Goal: Transaction & Acquisition: Purchase product/service

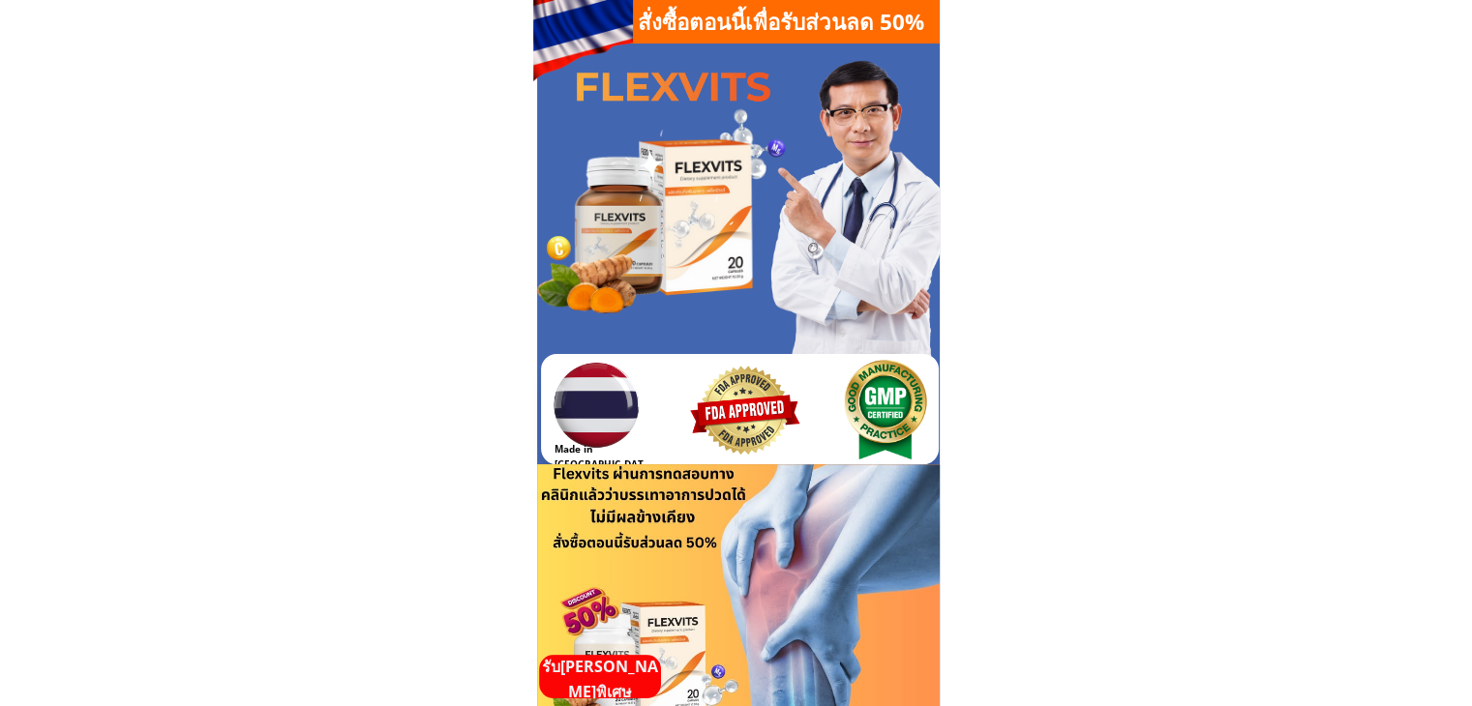
click at [608, 678] on p "รับ[PERSON_NAME]พิเศษ" at bounding box center [600, 679] width 122 height 49
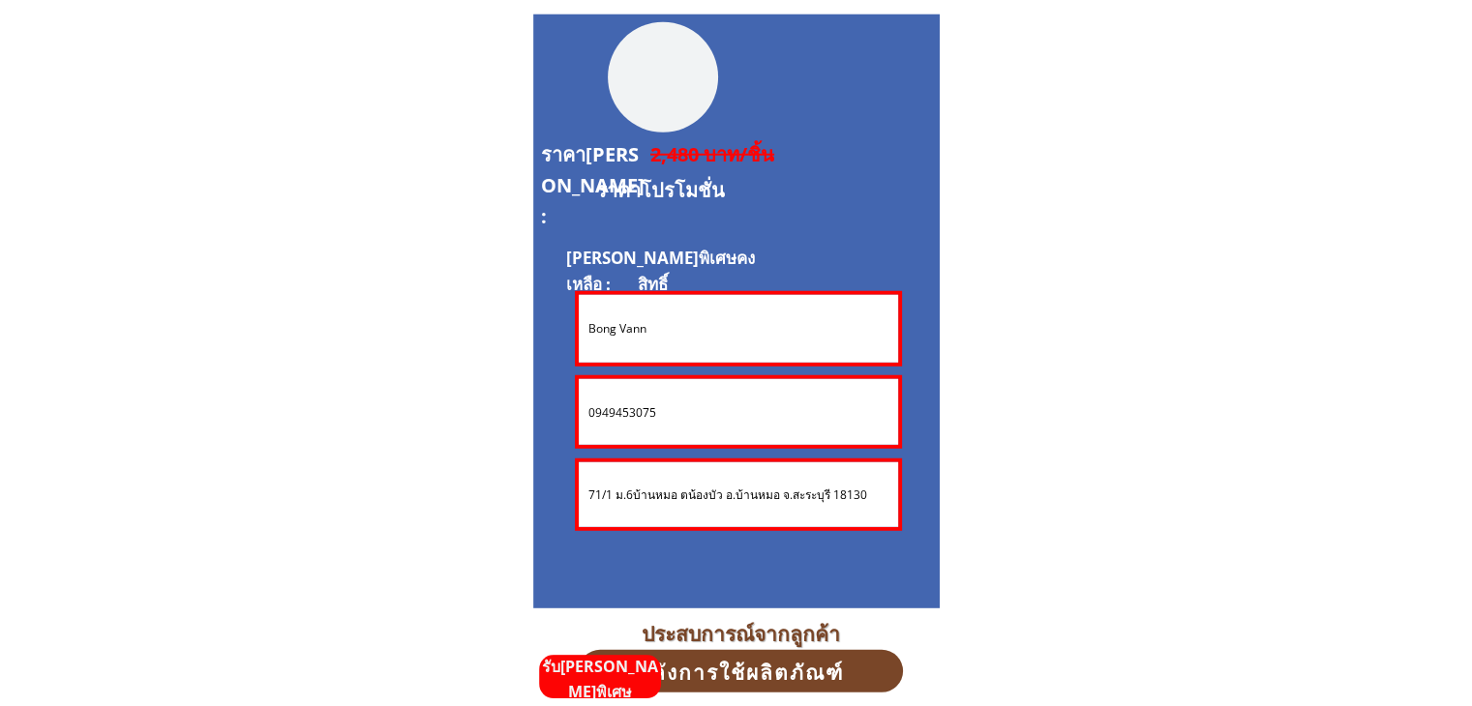
scroll to position [5225, 0]
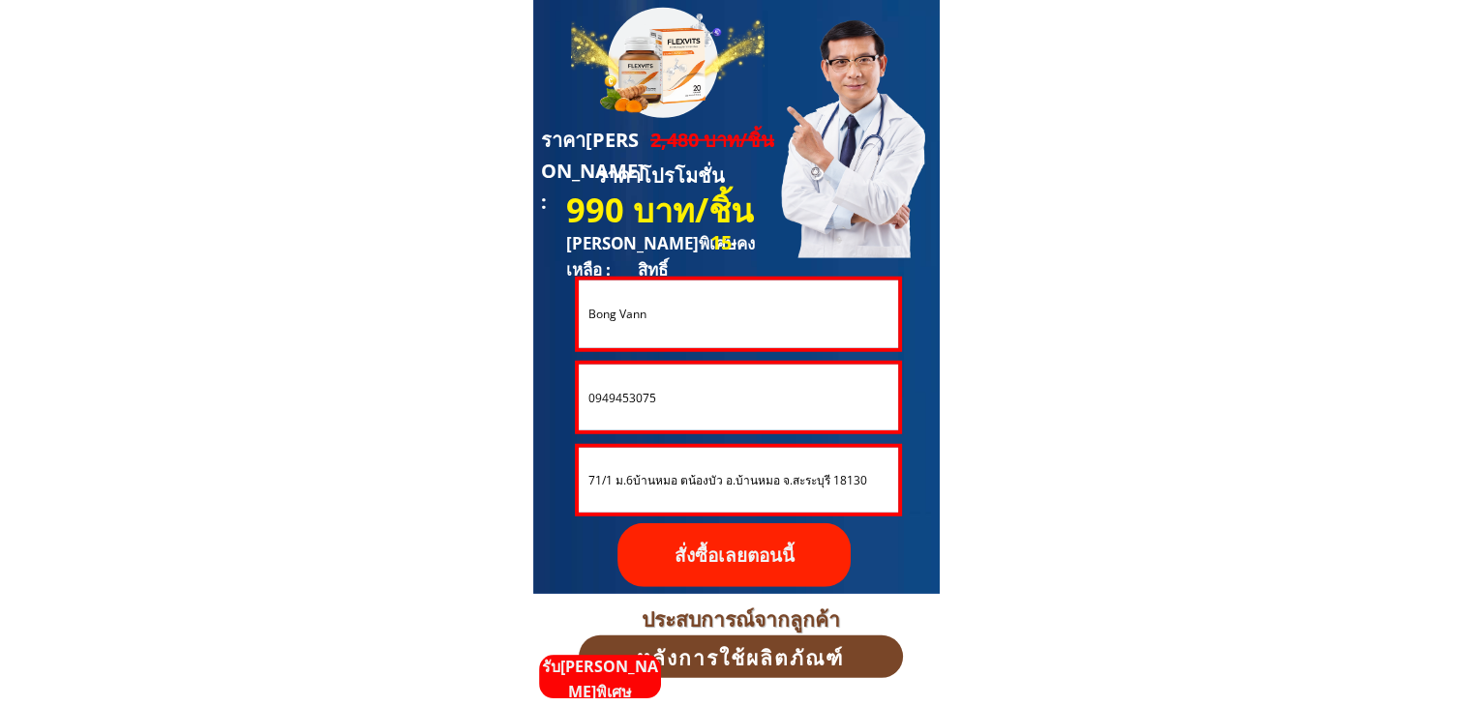
drag, startPoint x: 666, startPoint y: 317, endPoint x: 534, endPoint y: 307, distance: 132.0
click at [534, 307] on div "**********" at bounding box center [736, 297] width 406 height 594
paste input "สาย[PERSON_NAME]"
type input "สาย[PERSON_NAME]"
drag, startPoint x: 683, startPoint y: 402, endPoint x: 532, endPoint y: 376, distance: 153.0
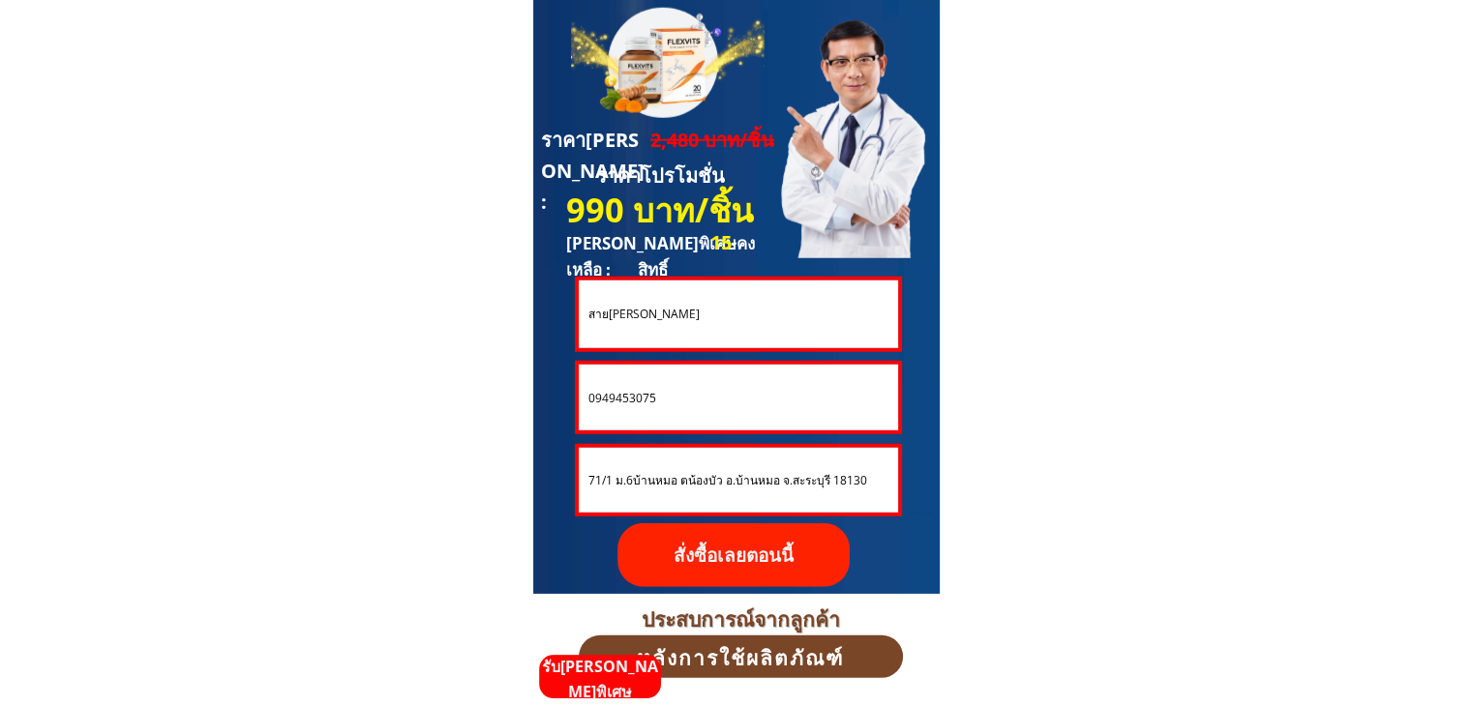
click at [533, 376] on div "**********" at bounding box center [736, 297] width 406 height 594
paste input "634296958"
type input "0634296958"
drag, startPoint x: 859, startPoint y: 489, endPoint x: 538, endPoint y: 477, distance: 321.4
click at [538, 477] on div "**********" at bounding box center [736, 297] width 406 height 594
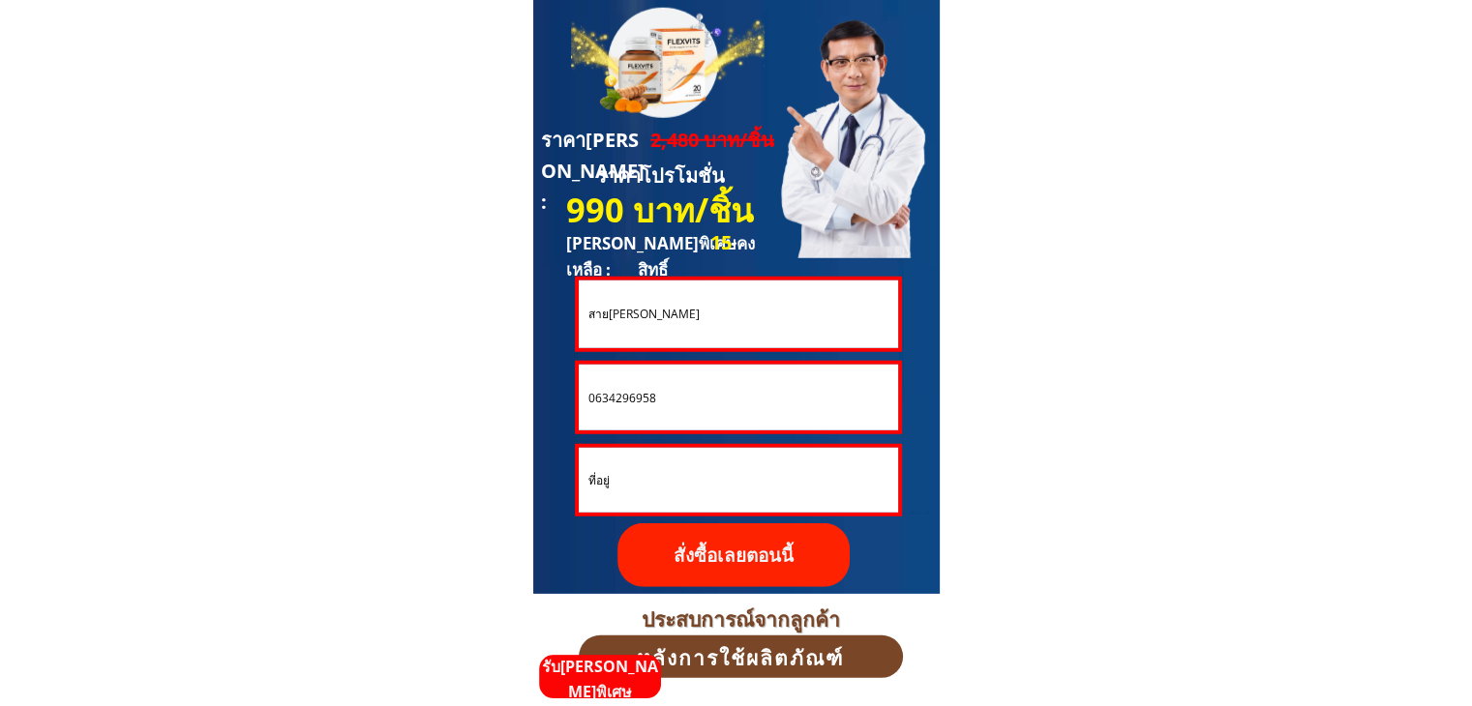
click at [701, 566] on p "สั่งซื้อเลยตอนนี้" at bounding box center [733, 555] width 232 height 64
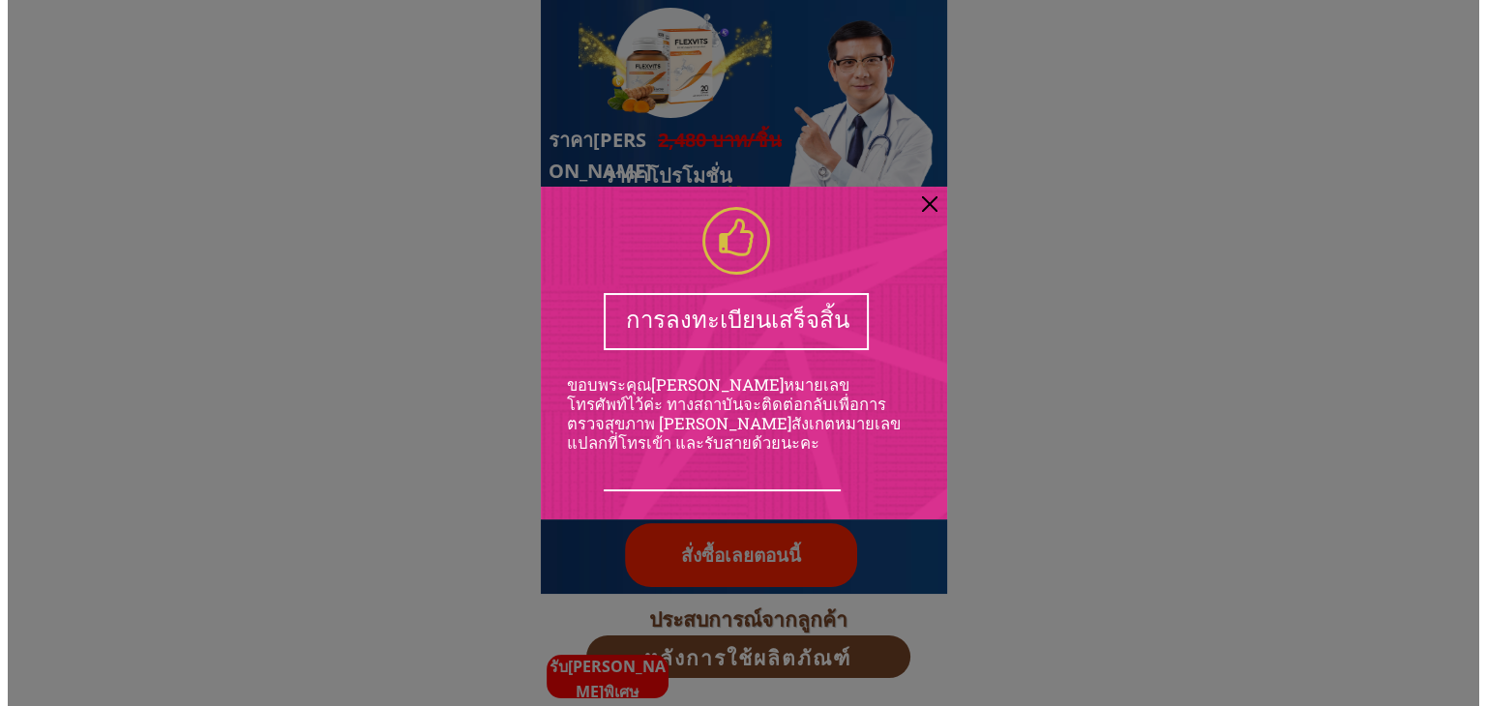
scroll to position [0, 0]
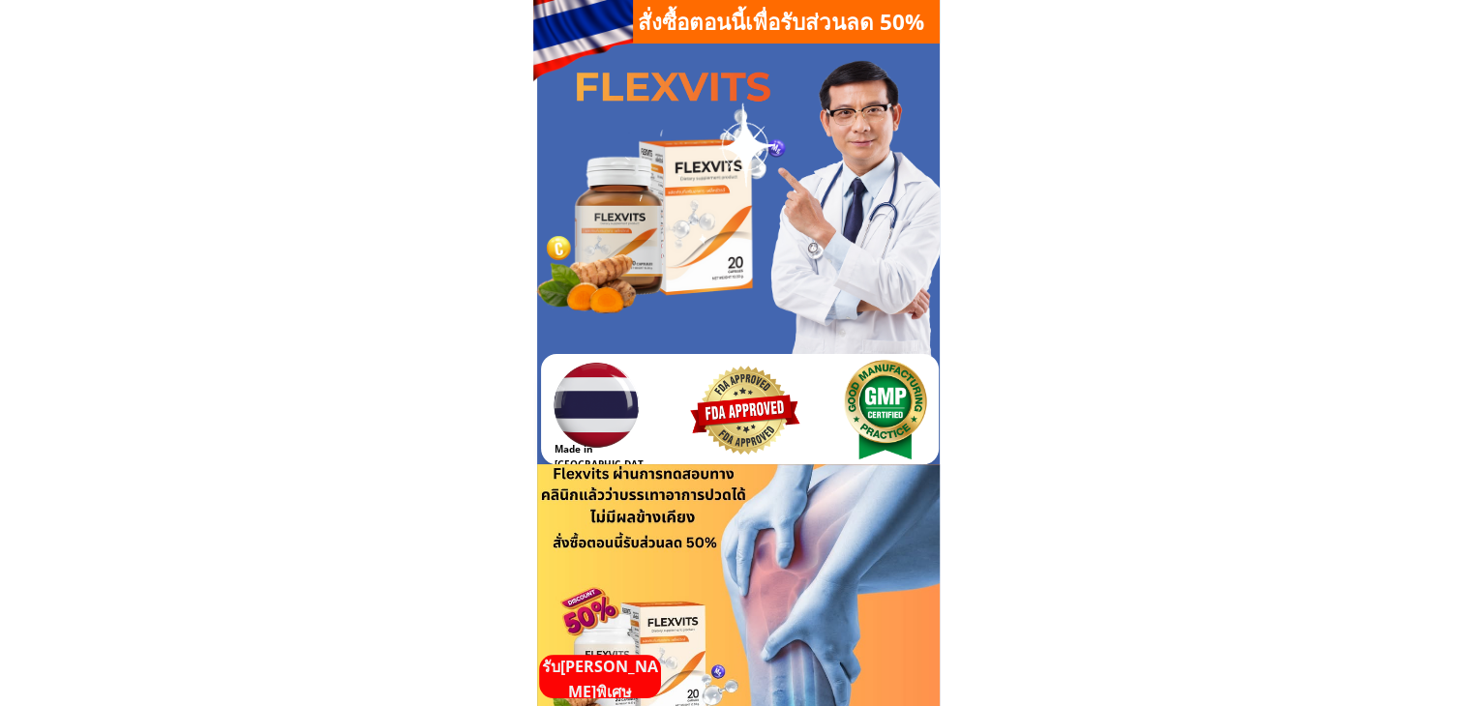
click at [608, 686] on p "รับ[PERSON_NAME]พิเศษ" at bounding box center [600, 679] width 122 height 49
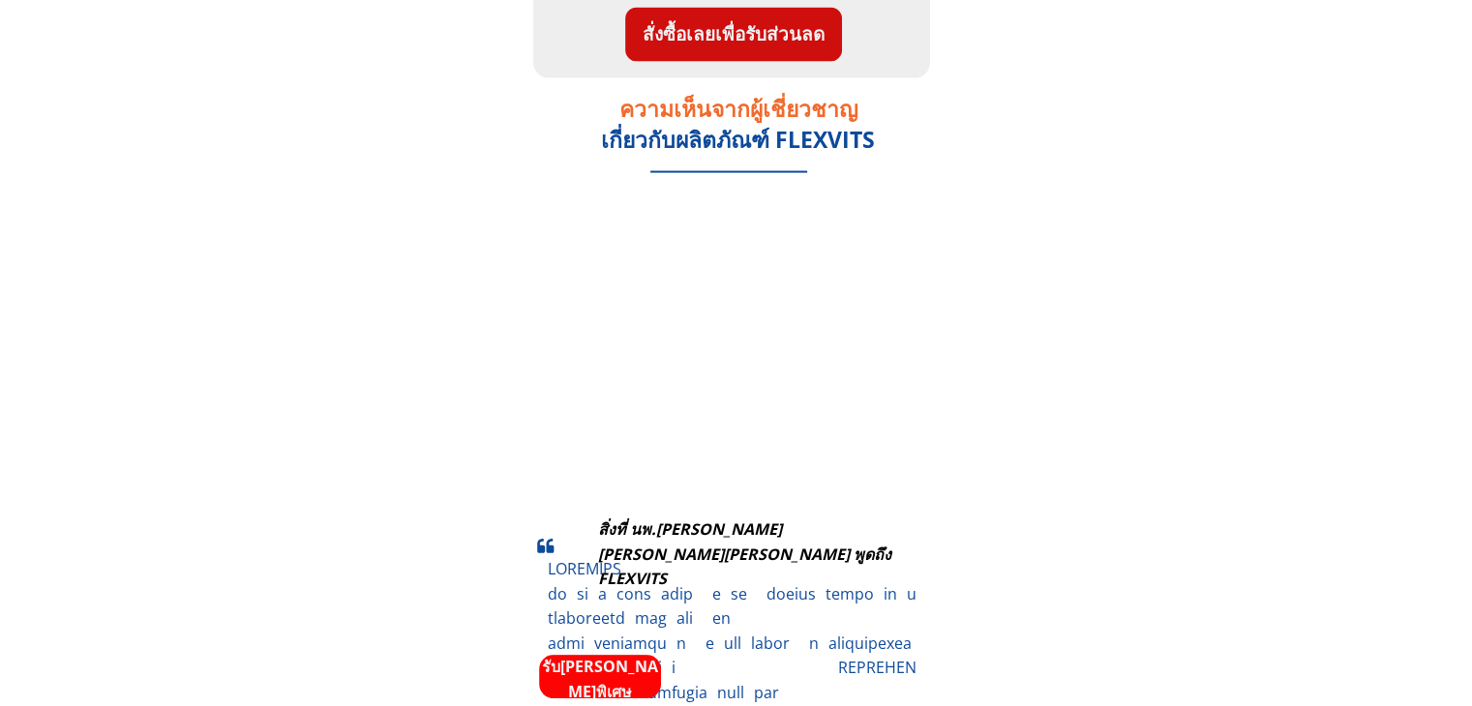
scroll to position [5225, 0]
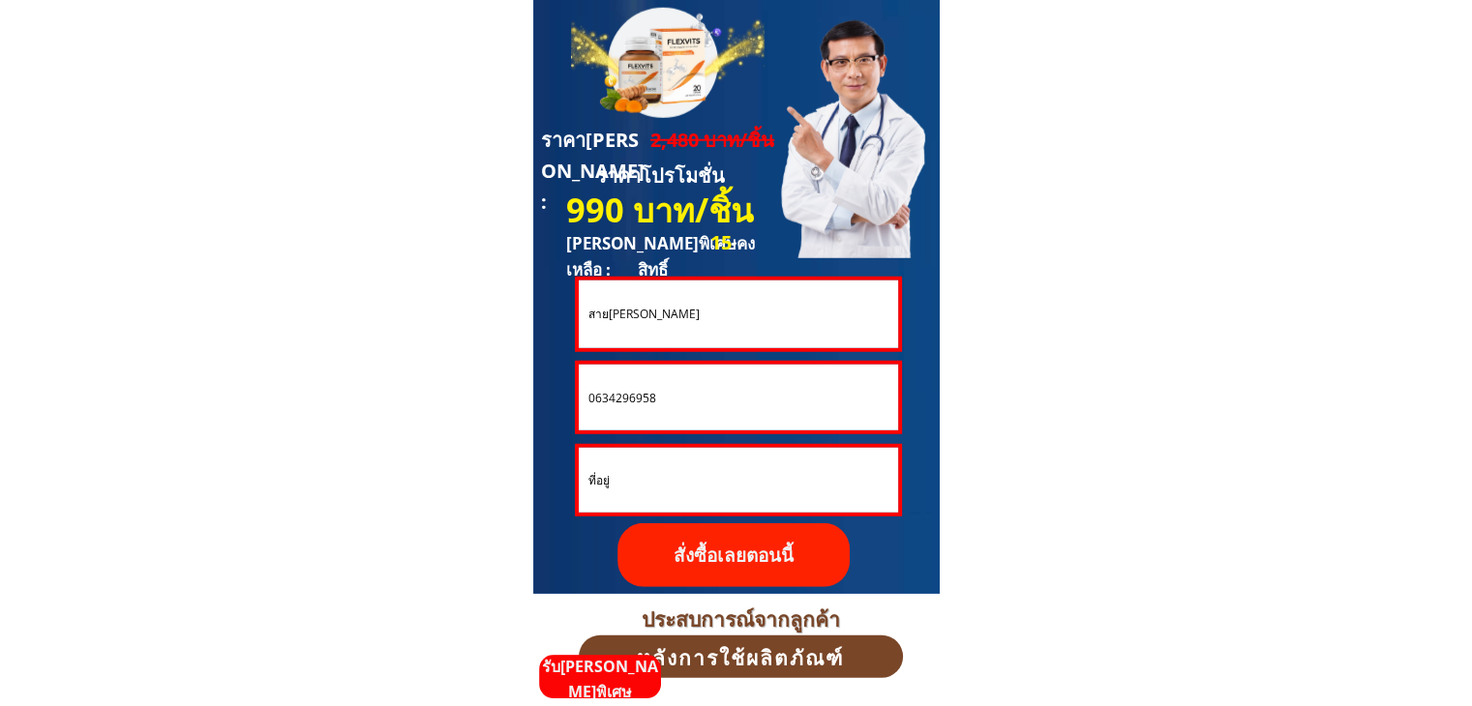
drag, startPoint x: 701, startPoint y: 330, endPoint x: 483, endPoint y: 302, distance: 220.5
paste input "Supan Donchai"
type input "Supan Donchai"
drag, startPoint x: 674, startPoint y: 399, endPoint x: 518, endPoint y: 380, distance: 157.8
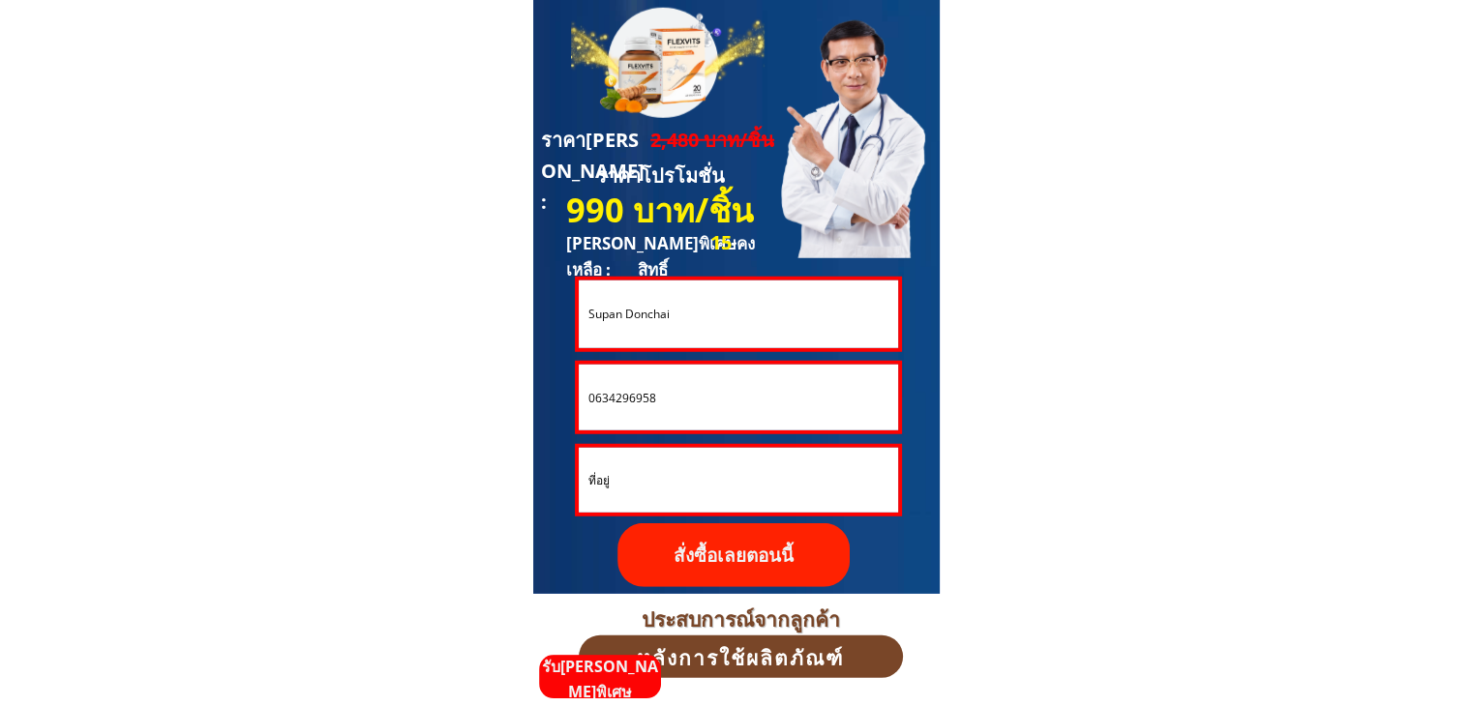
paste input "856945271"
type input "0856945271"
drag, startPoint x: 644, startPoint y: 492, endPoint x: 544, endPoint y: 468, distance: 103.5
click at [544, 468] on div "**********" at bounding box center [736, 297] width 406 height 594
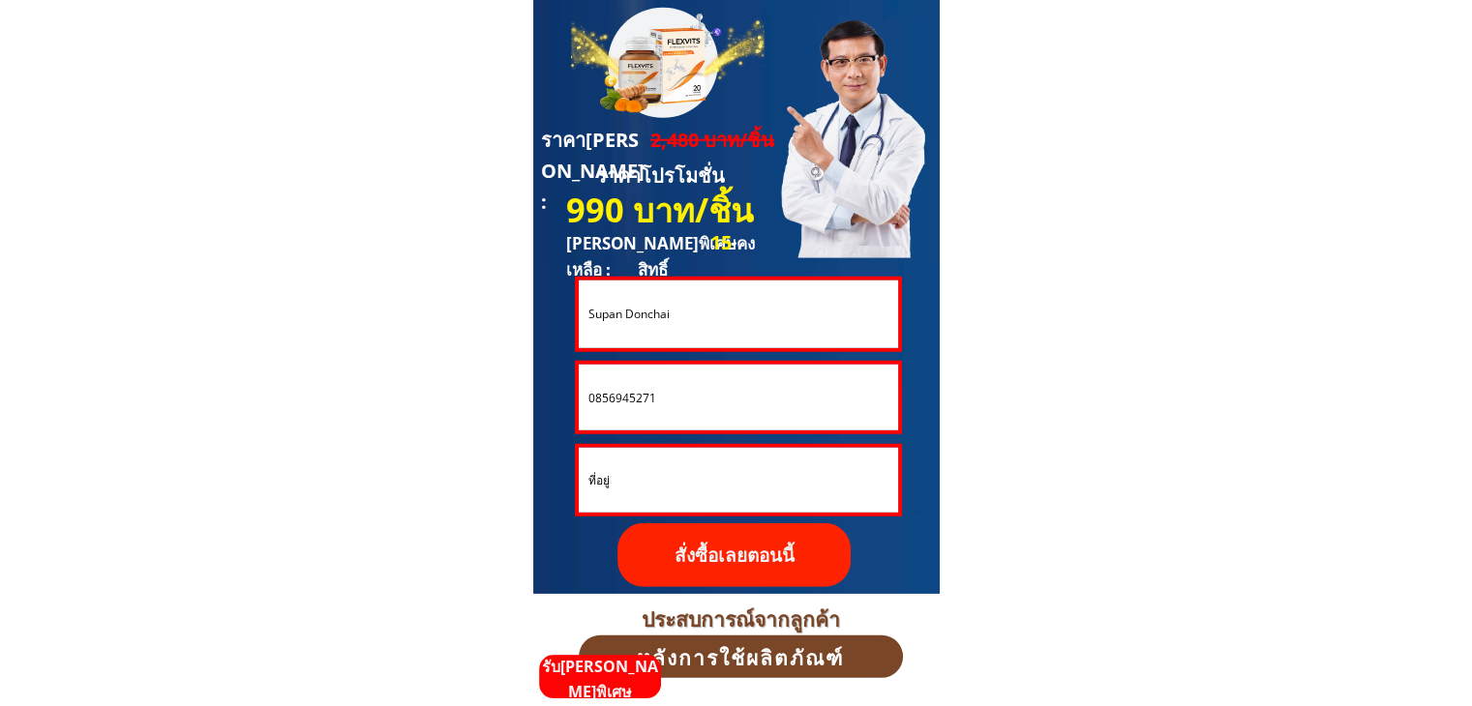
click at [765, 562] on p "สั่งซื้อเลยตอนนี้" at bounding box center [733, 555] width 232 height 64
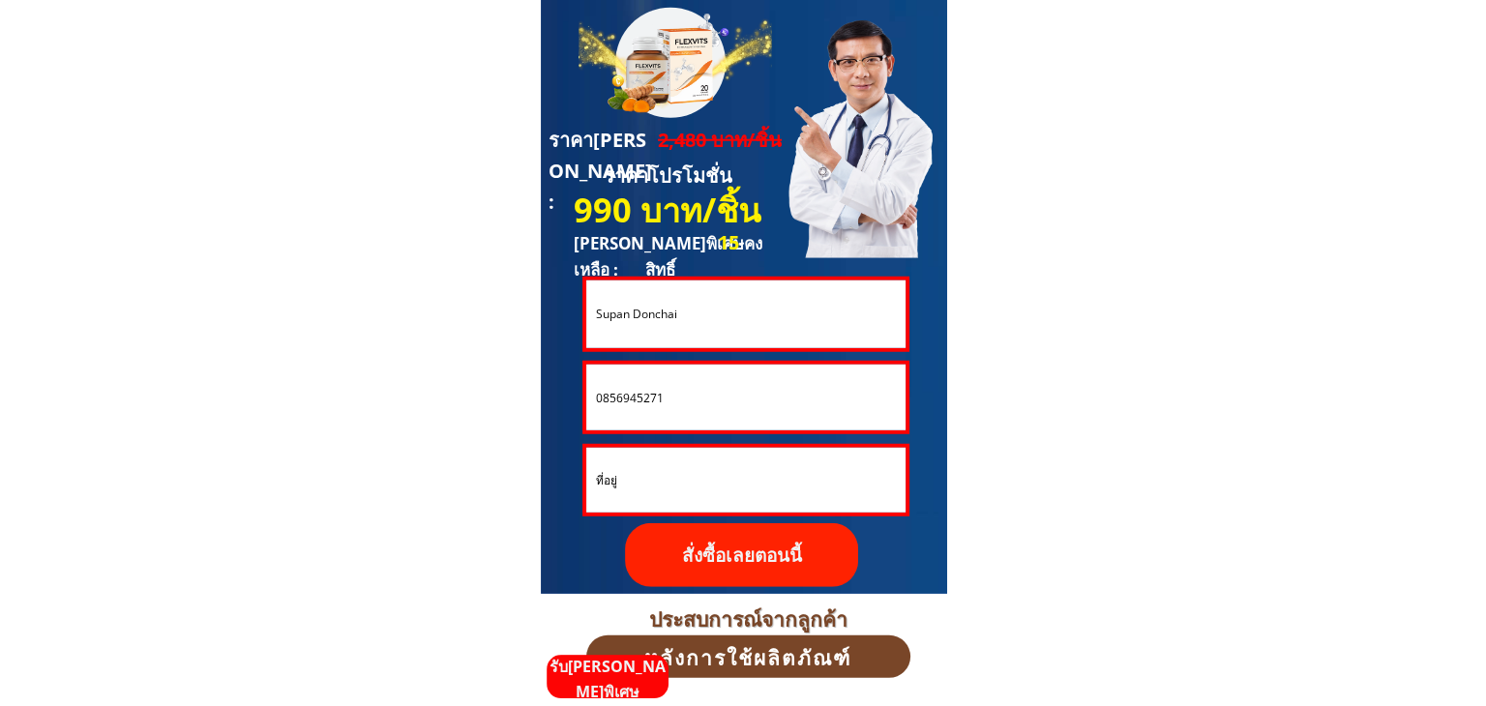
scroll to position [0, 0]
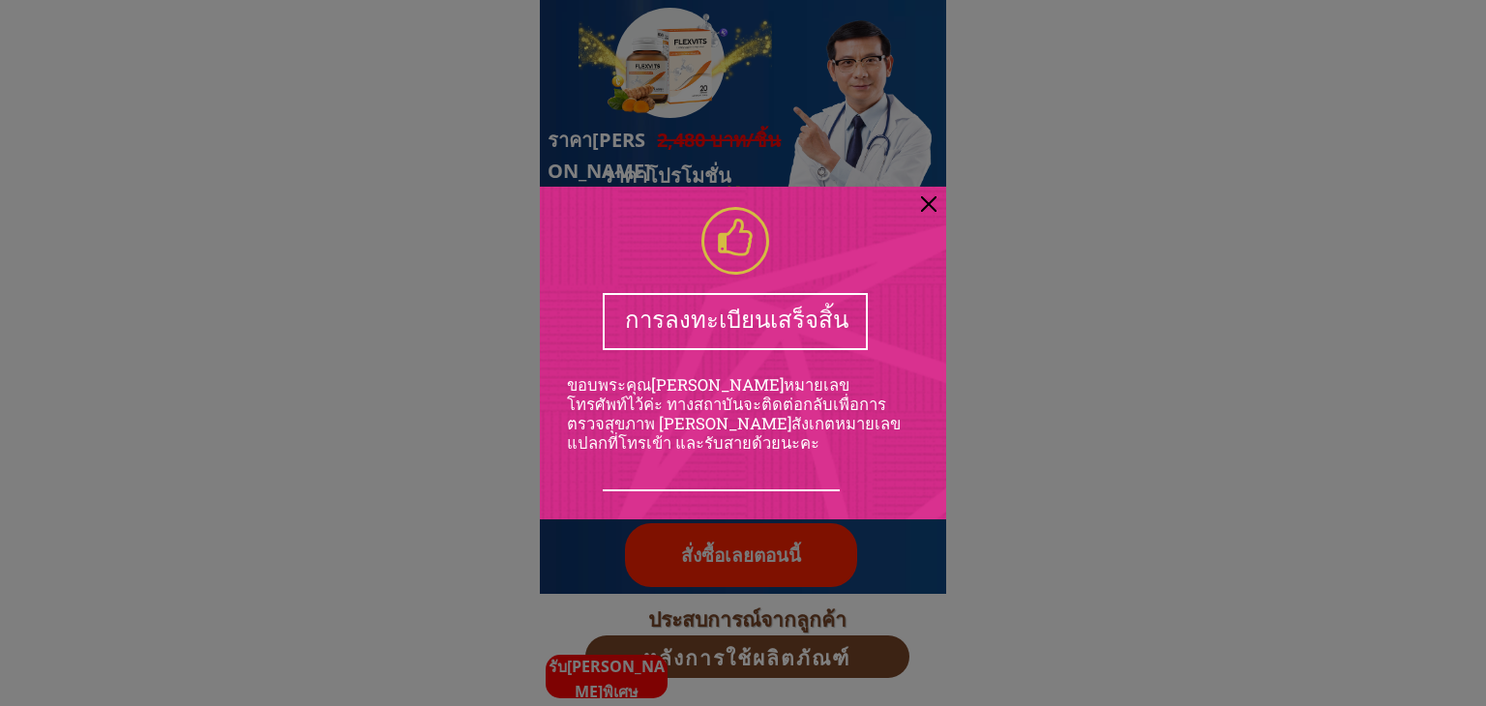
click at [928, 202] on div at bounding box center [928, 203] width 15 height 15
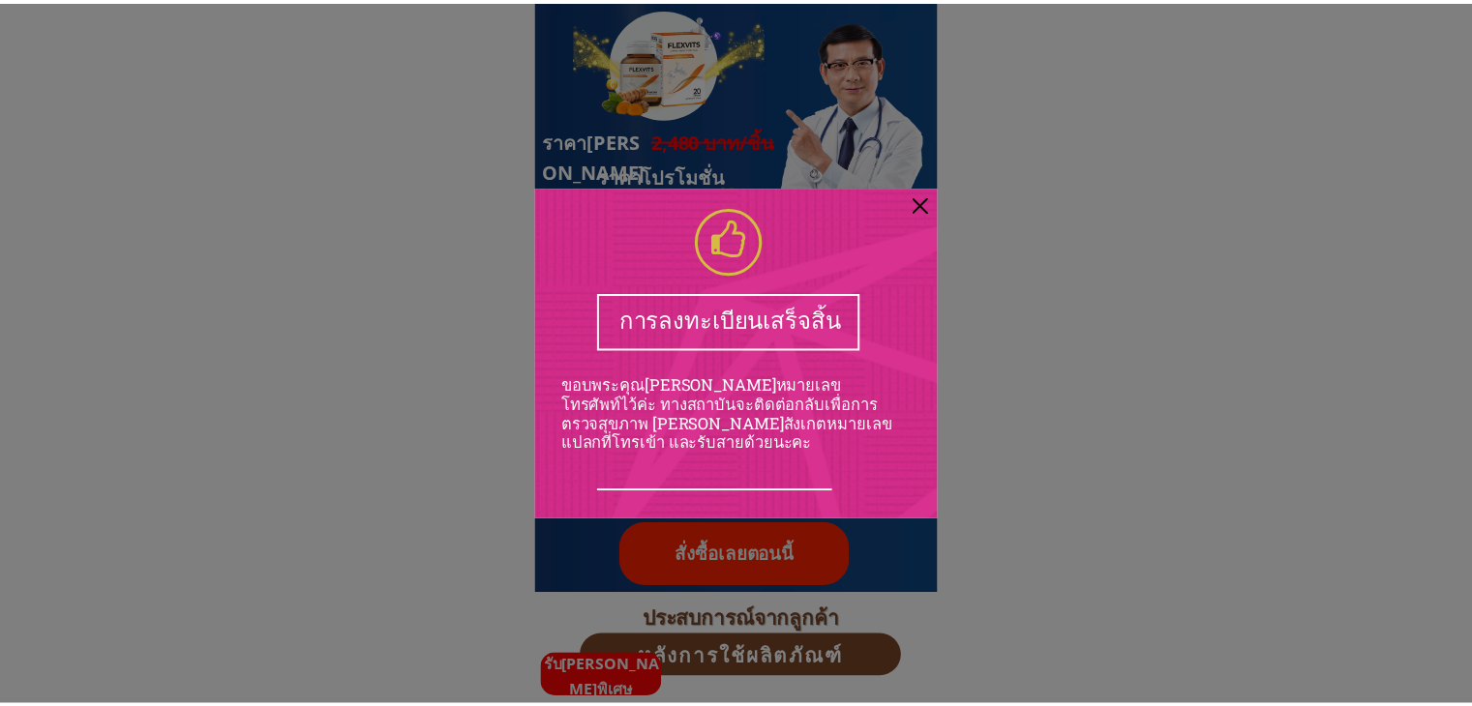
scroll to position [5225, 0]
